Goal: Task Accomplishment & Management: Complete application form

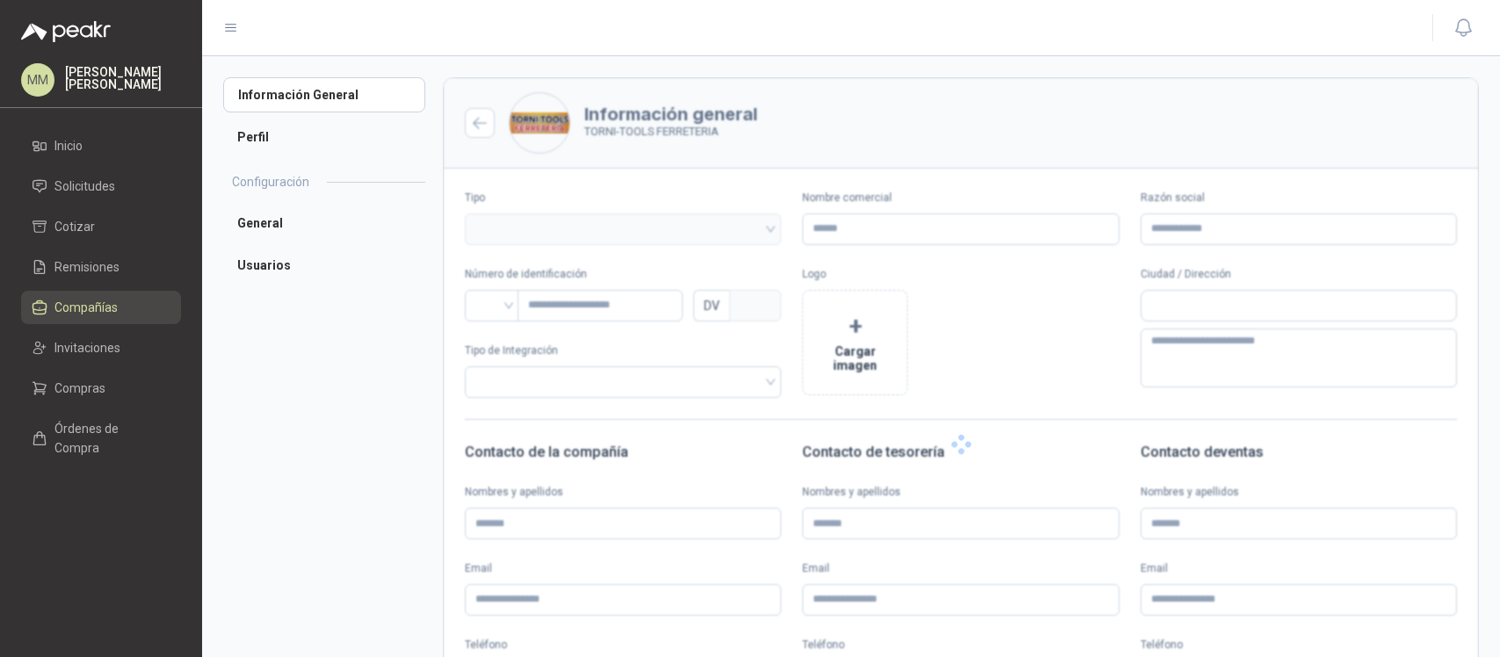
type input "**********"
type input "*******"
type input "*"
